Goal: Navigation & Orientation: Understand site structure

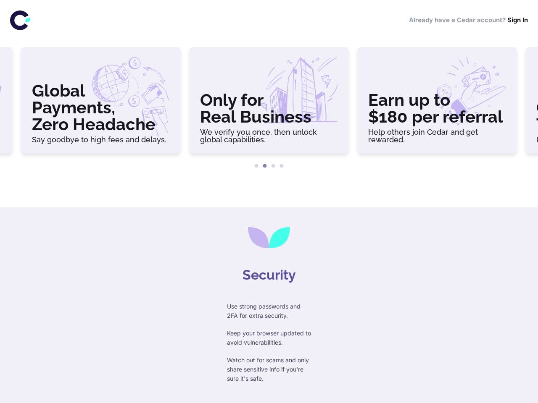
click at [269, 202] on div at bounding box center [269, 194] width 538 height 27
click at [101, 104] on h3 "Global Payments, Zero Headache" at bounding box center [101, 107] width 138 height 50
click at [269, 104] on h3 "Only for Real Business" at bounding box center [269, 109] width 138 height 34
click at [437, 104] on h3 "Earn up to $180 per referral" at bounding box center [437, 109] width 138 height 34
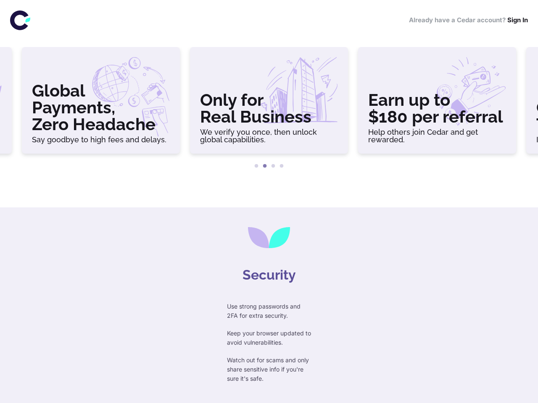
click at [256, 166] on button "1" at bounding box center [256, 166] width 8 height 8
click at [265, 166] on button "2" at bounding box center [265, 166] width 8 height 8
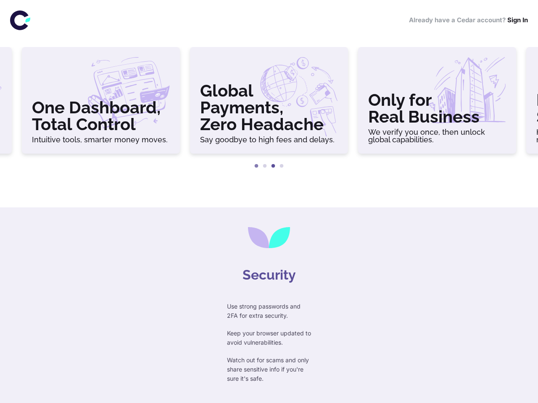
click at [273, 166] on button "3" at bounding box center [273, 166] width 8 height 8
click at [282, 166] on button "4" at bounding box center [281, 166] width 8 height 8
